Goal: Book appointment/travel/reservation

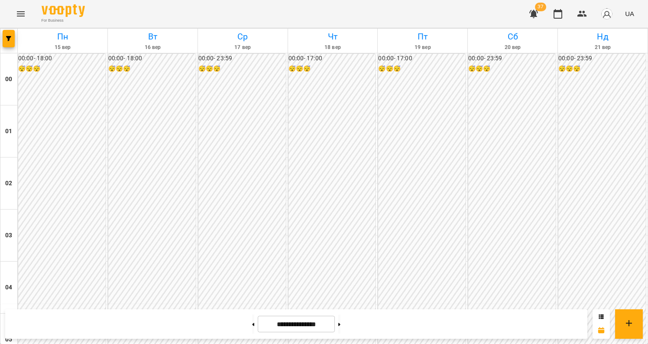
scroll to position [996, 0]
click at [9, 41] on button "button" at bounding box center [9, 38] width 12 height 17
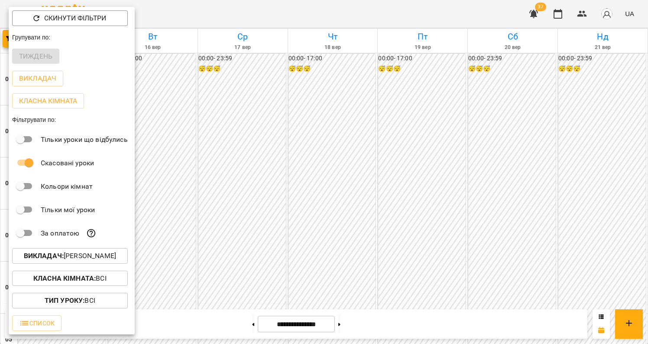
click at [84, 258] on p "Викладач : [PERSON_NAME]" at bounding box center [70, 255] width 92 height 10
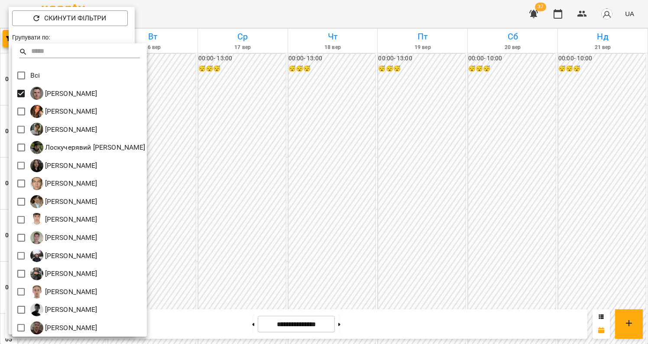
click at [520, 125] on div at bounding box center [324, 172] width 648 height 344
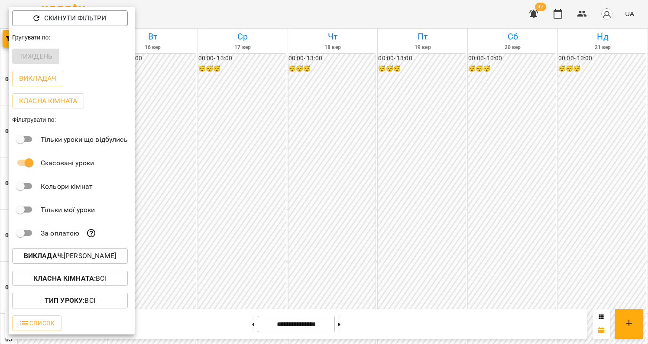
click at [520, 178] on div at bounding box center [324, 172] width 648 height 344
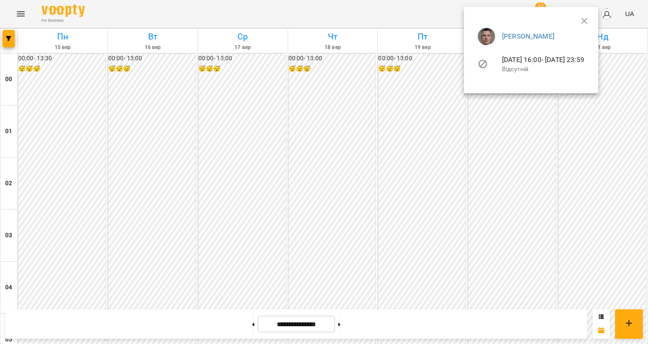
click at [505, 221] on div at bounding box center [324, 172] width 648 height 344
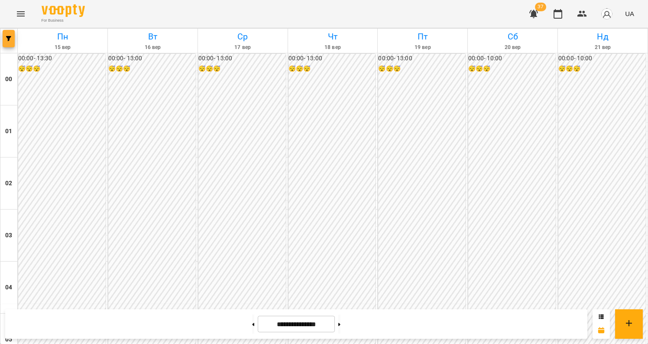
click at [14, 44] on button "button" at bounding box center [9, 38] width 12 height 17
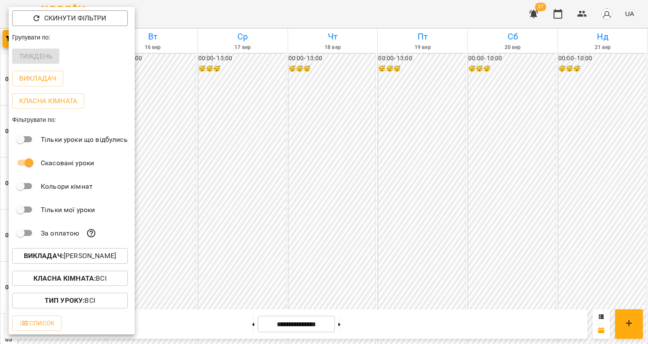
click at [85, 253] on p "Викладач : [PERSON_NAME]" at bounding box center [70, 255] width 92 height 10
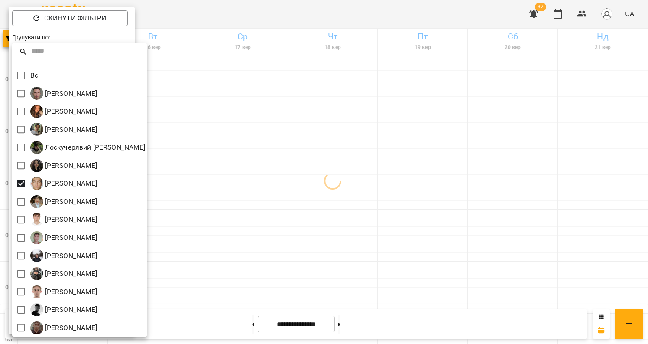
click at [518, 190] on div at bounding box center [324, 172] width 648 height 344
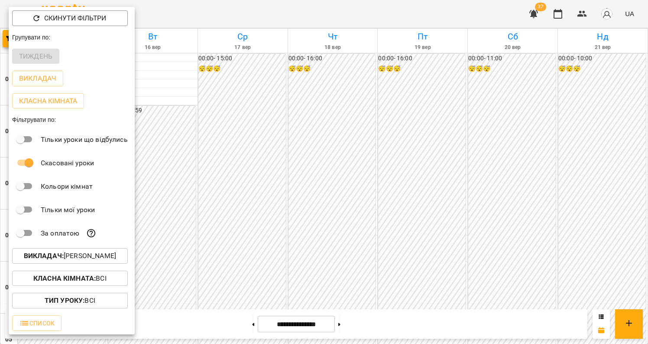
click at [542, 195] on div at bounding box center [324, 172] width 648 height 344
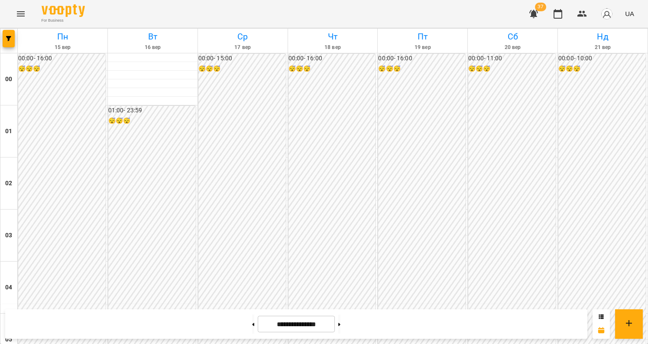
scroll to position [699, 0]
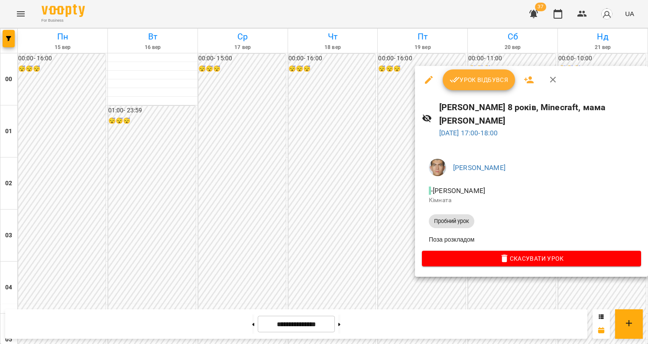
click at [511, 272] on div at bounding box center [324, 172] width 648 height 344
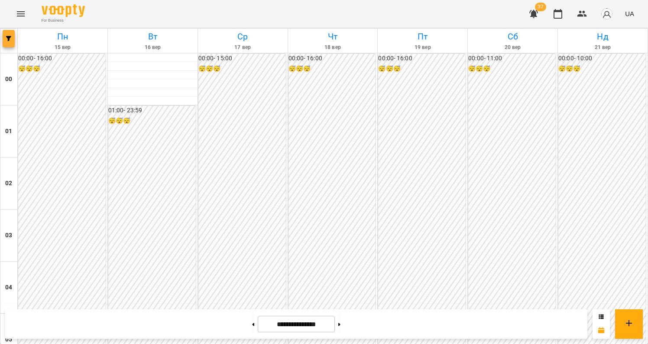
click at [8, 44] on button "button" at bounding box center [9, 38] width 12 height 17
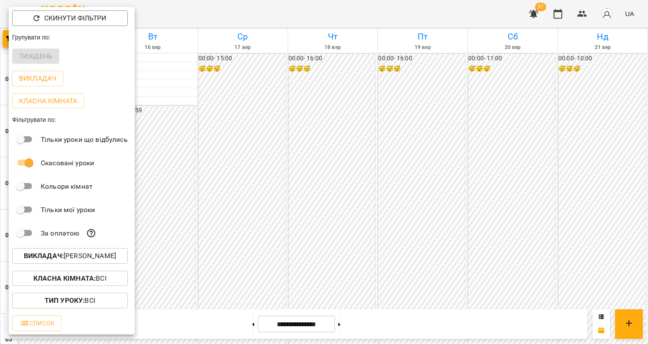
click at [77, 263] on button "Викладач : [PERSON_NAME]" at bounding box center [70, 256] width 116 height 16
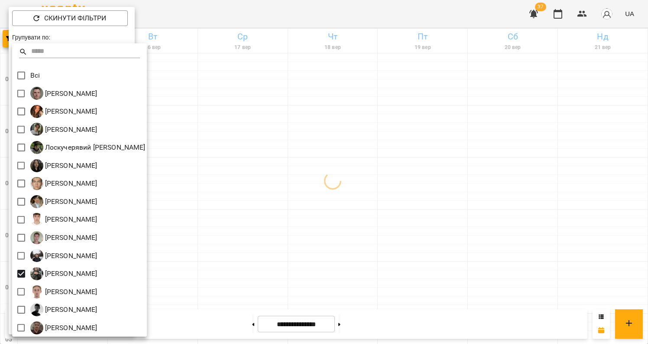
click at [314, 184] on div at bounding box center [324, 172] width 648 height 344
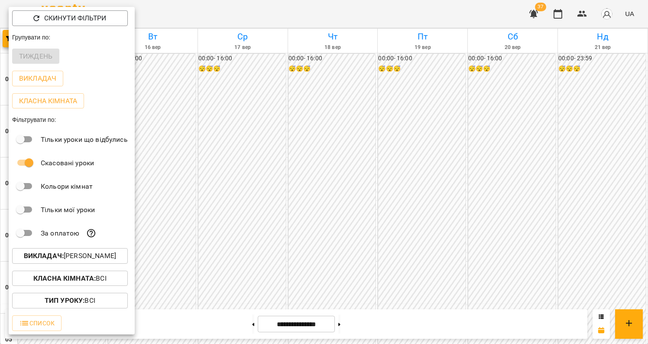
click at [419, 220] on div at bounding box center [324, 172] width 648 height 344
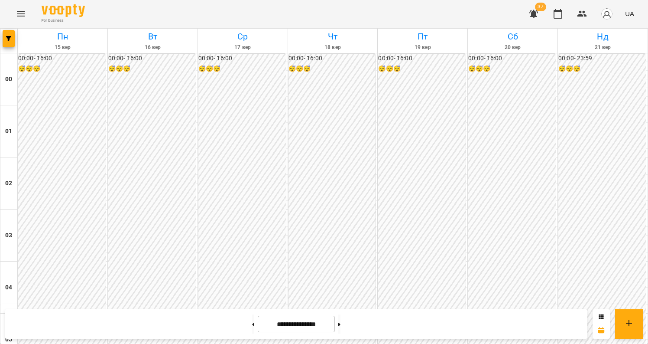
scroll to position [875, 0]
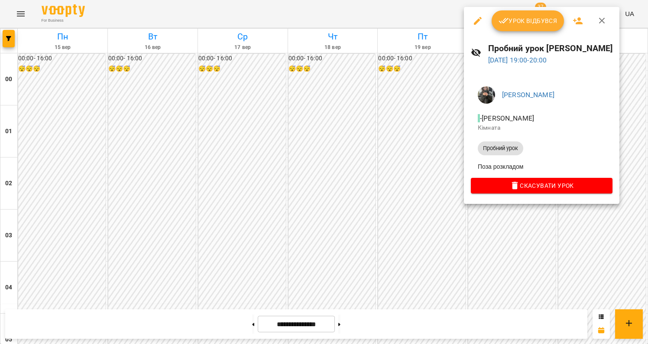
click at [501, 214] on div at bounding box center [324, 172] width 648 height 344
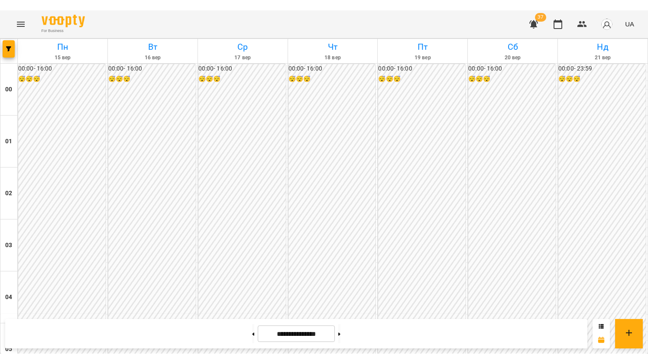
scroll to position [787, 0]
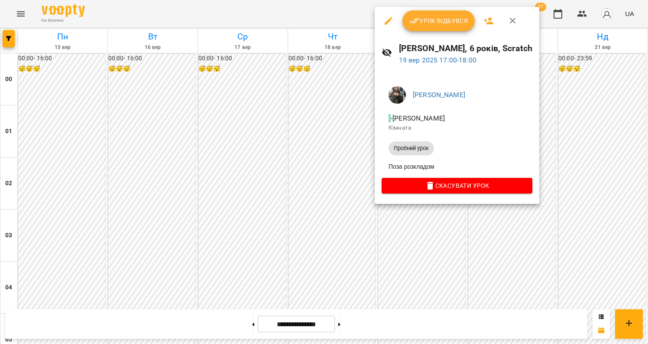
click at [435, 226] on div at bounding box center [324, 172] width 648 height 344
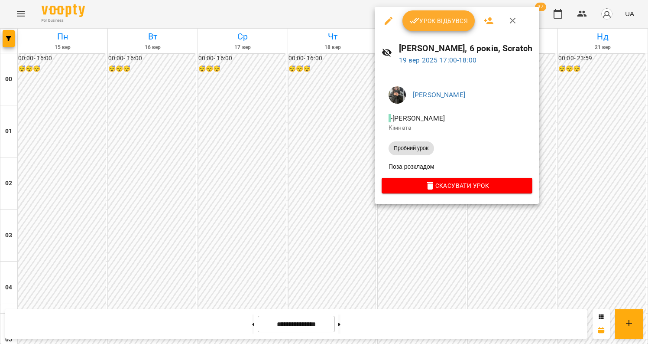
click at [438, 229] on div at bounding box center [324, 172] width 648 height 344
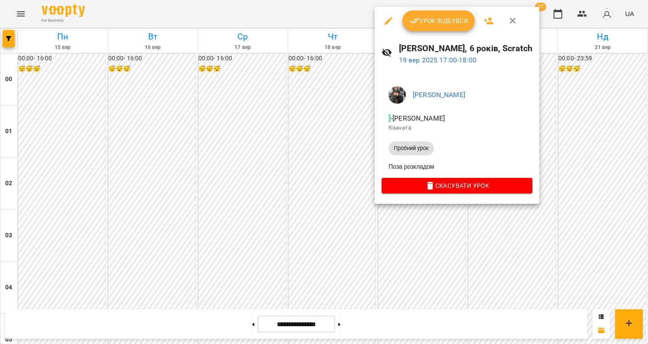
click at [441, 229] on div at bounding box center [324, 172] width 648 height 344
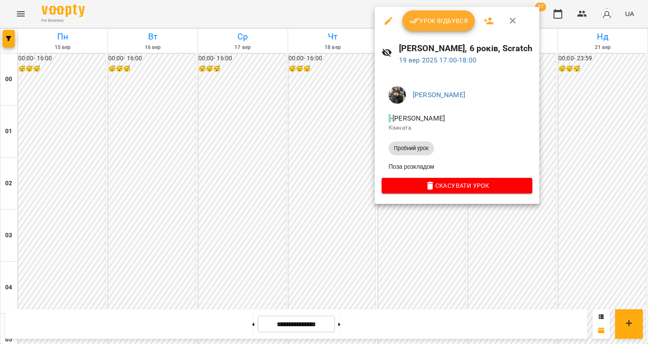
click at [445, 230] on div at bounding box center [324, 172] width 648 height 344
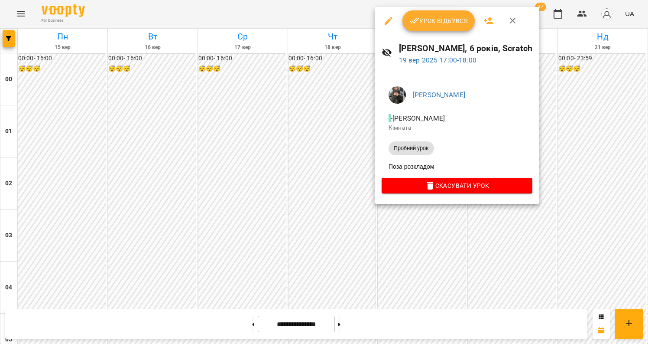
click at [321, 182] on div at bounding box center [324, 172] width 648 height 344
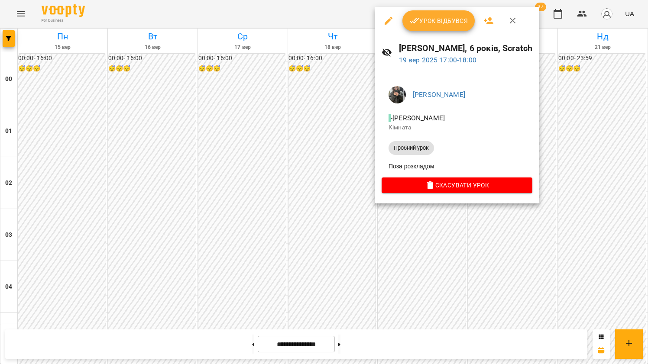
click at [343, 172] on div at bounding box center [324, 182] width 648 height 364
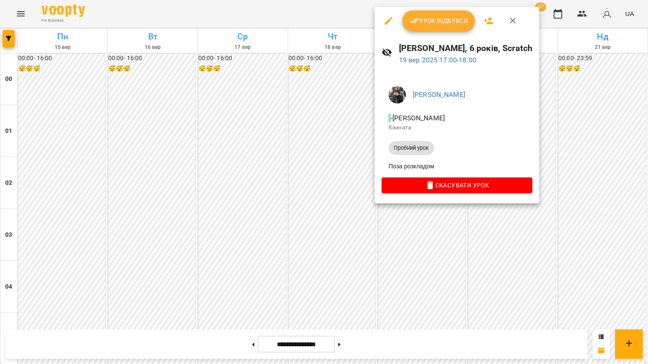
click at [319, 205] on div at bounding box center [324, 182] width 648 height 364
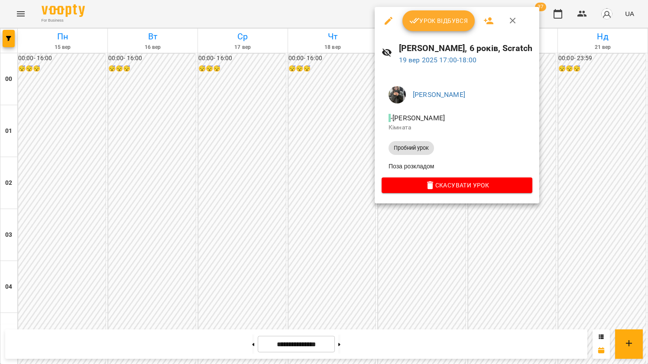
click at [323, 204] on div at bounding box center [324, 182] width 648 height 364
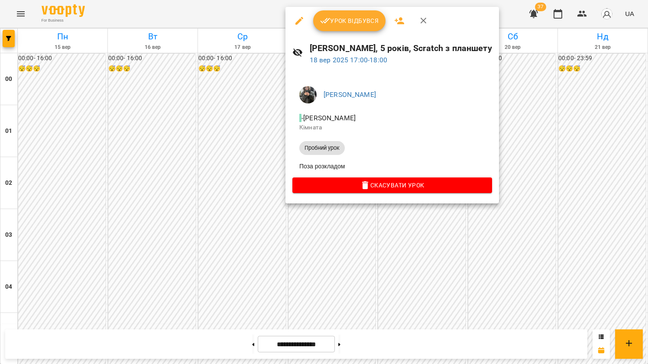
click at [268, 293] on div at bounding box center [324, 182] width 648 height 364
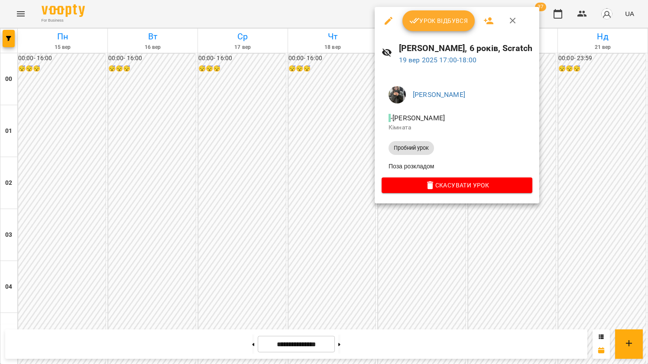
click at [350, 207] on div at bounding box center [324, 182] width 648 height 364
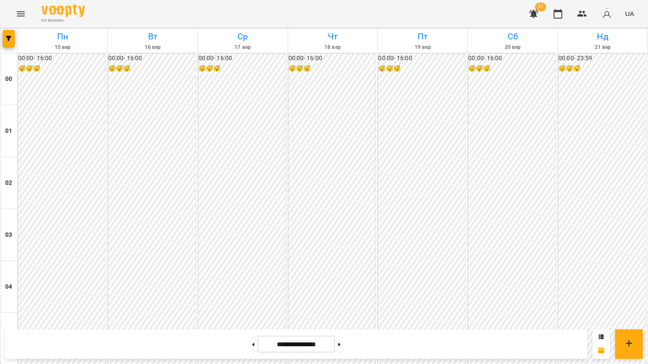
scroll to position [792, 0]
click at [11, 39] on span "button" at bounding box center [9, 38] width 12 height 5
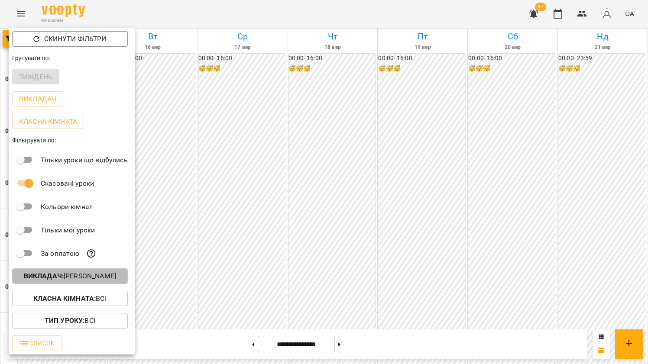
click at [91, 278] on p "Викладач : [PERSON_NAME]" at bounding box center [70, 276] width 92 height 10
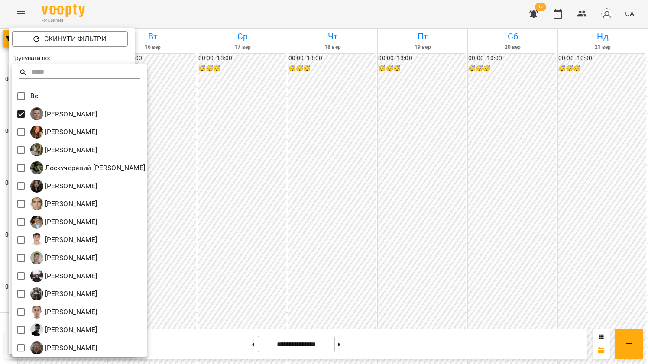
click at [309, 156] on div at bounding box center [324, 182] width 648 height 364
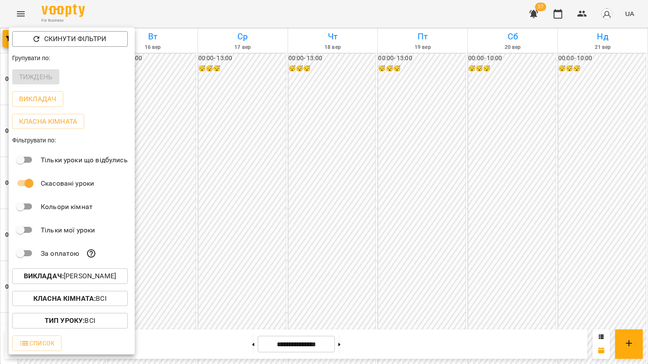
click at [507, 164] on div at bounding box center [324, 182] width 648 height 364
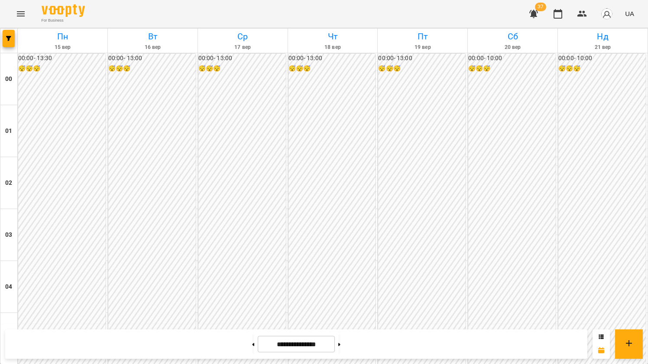
scroll to position [563, 0]
click at [9, 37] on icon "button" at bounding box center [8, 38] width 5 height 5
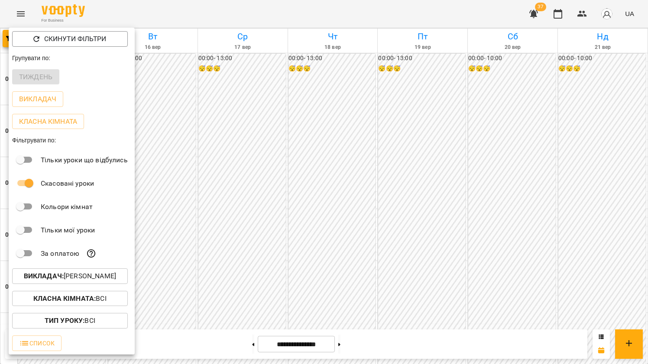
click at [98, 274] on p "Викладач : [PERSON_NAME]" at bounding box center [70, 276] width 92 height 10
